Goal: Find specific page/section: Find specific page/section

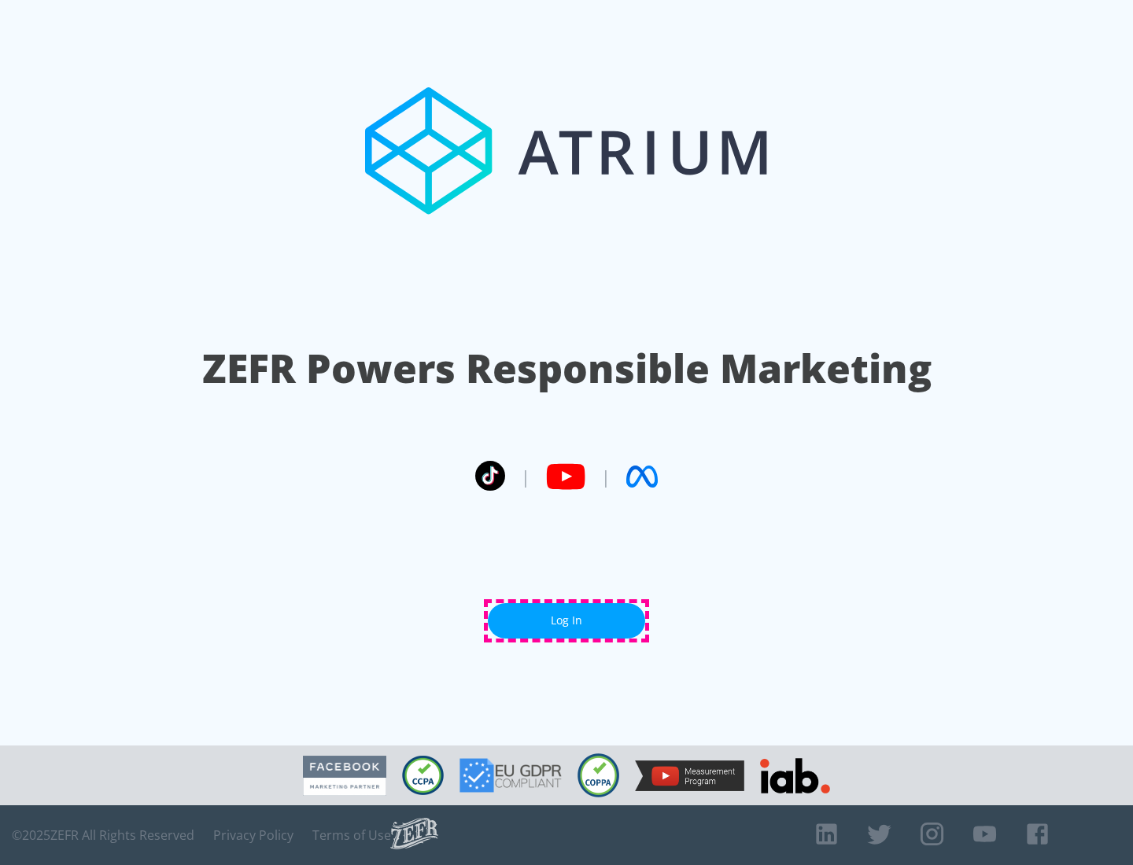
click at [566, 621] on link "Log In" at bounding box center [566, 620] width 157 height 35
